Goal: Task Accomplishment & Management: Complete application form

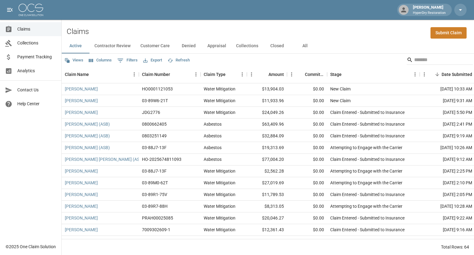
click at [445, 31] on link "Submit Claim" at bounding box center [449, 32] width 36 height 11
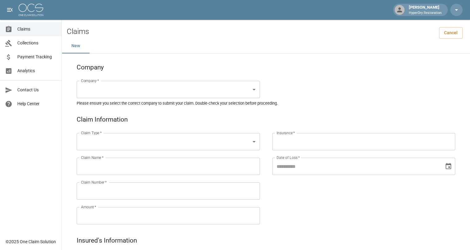
click at [302, 144] on input "Insurance   *" at bounding box center [364, 142] width 178 height 12
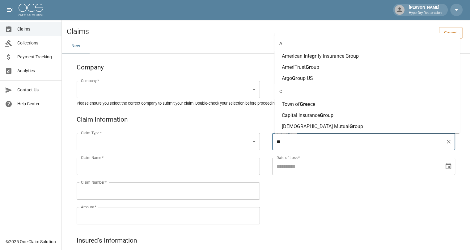
type input "*"
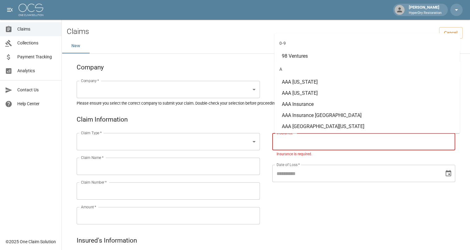
click at [227, 47] on div "New" at bounding box center [266, 46] width 408 height 15
